Goal: Navigation & Orientation: Find specific page/section

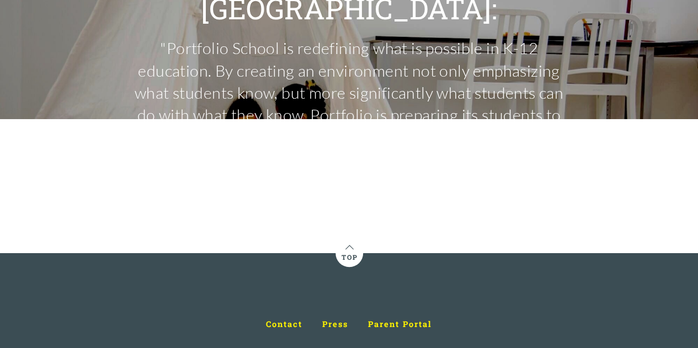
scroll to position [4359, 0]
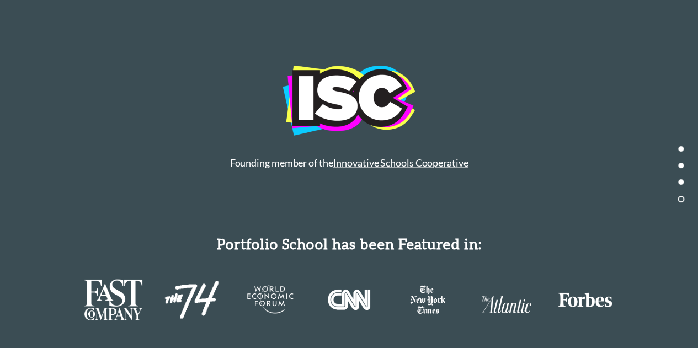
scroll to position [5165, 0]
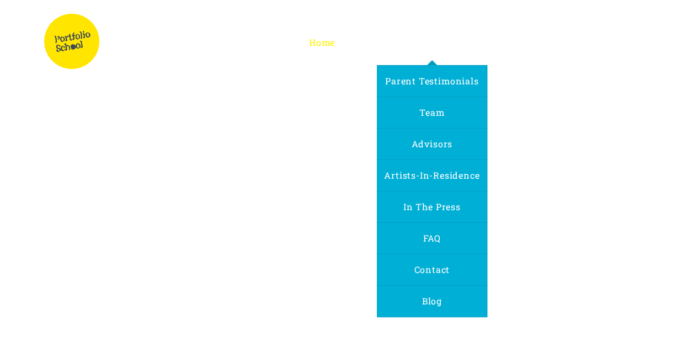
click at [419, 39] on span "About Us" at bounding box center [432, 42] width 42 height 12
click at [420, 113] on span "Team" at bounding box center [431, 113] width 25 height 12
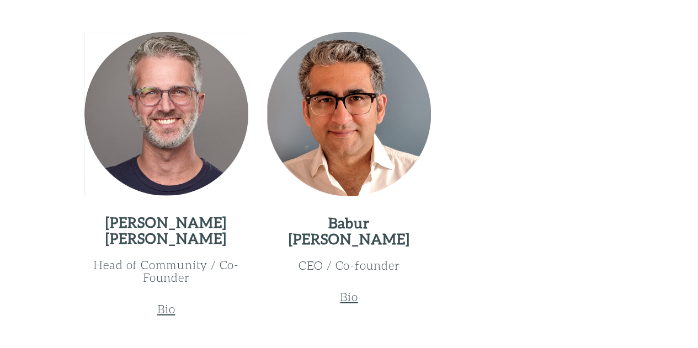
scroll to position [1600, 0]
